Goal: Information Seeking & Learning: Stay updated

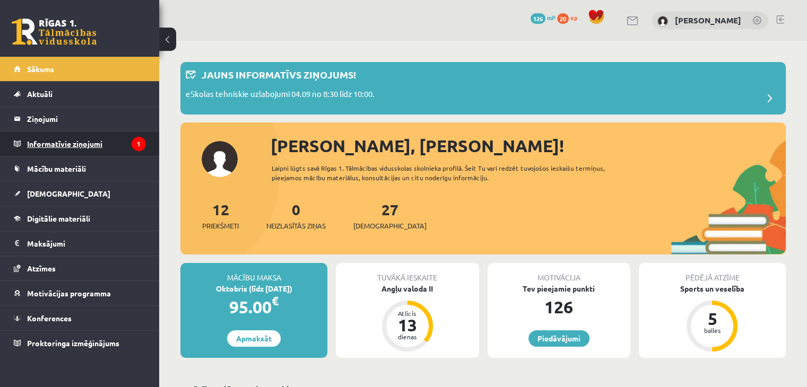
click at [54, 145] on legend "Informatīvie ziņojumi 1" at bounding box center [86, 144] width 119 height 24
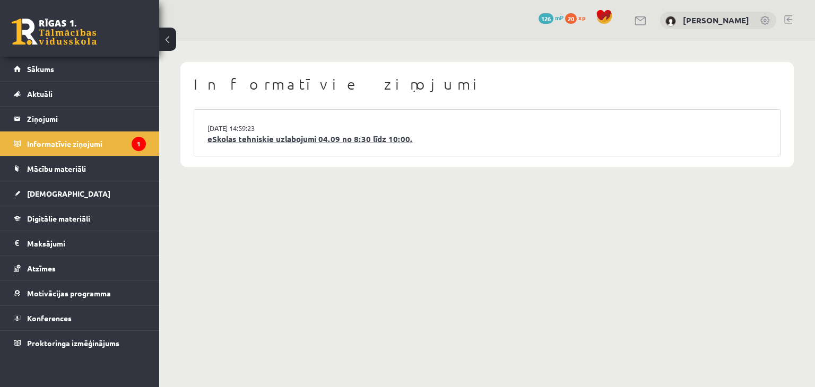
click at [374, 140] on link "eSkolas tehniskie uzlabojumi 04.09 no 8:30 līdz 10:00." at bounding box center [486, 139] width 559 height 12
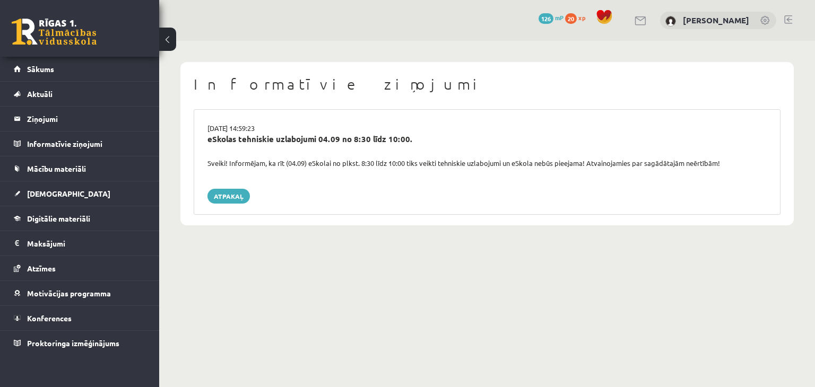
click at [577, 20] on span "20" at bounding box center [571, 18] width 12 height 11
